Goal: Use online tool/utility: Use online tool/utility

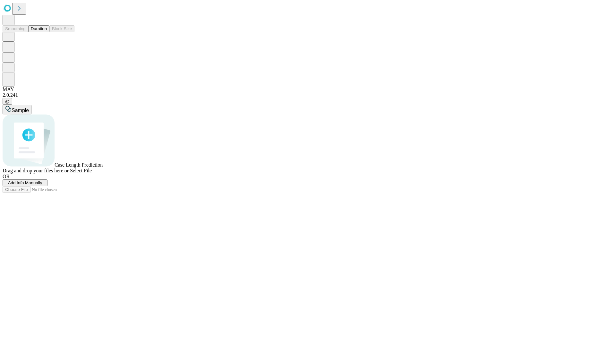
click at [92, 173] on span "Select File" at bounding box center [81, 170] width 22 height 5
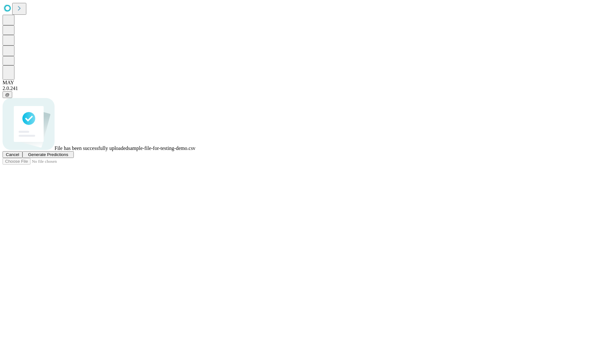
click at [68, 157] on span "Generate Predictions" at bounding box center [48, 154] width 40 height 5
